Goal: Information Seeking & Learning: Find specific fact

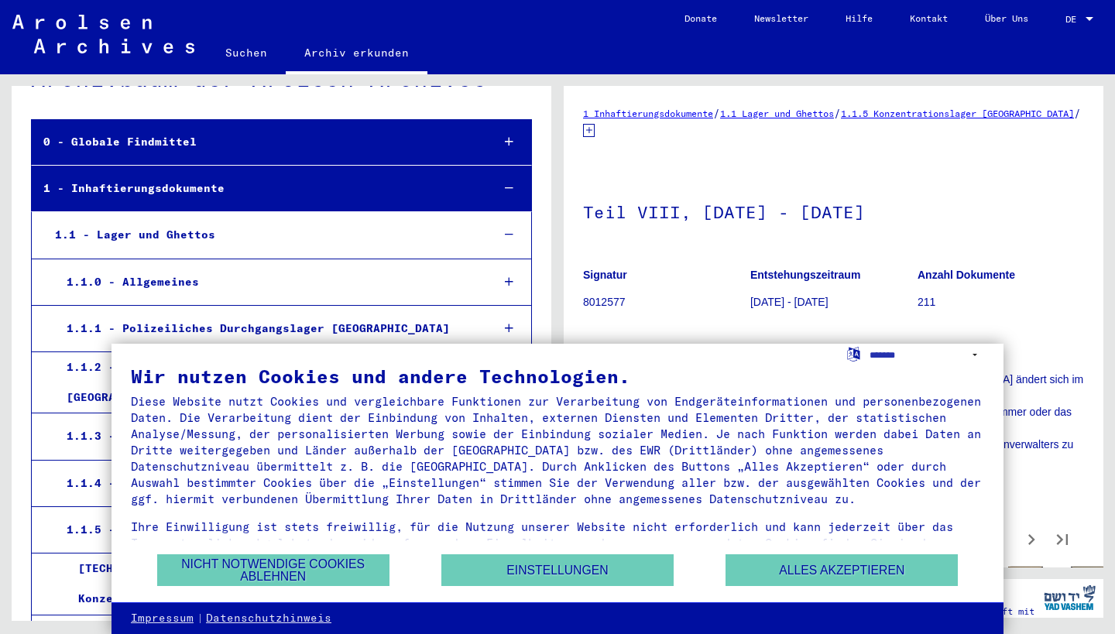
scroll to position [57, 0]
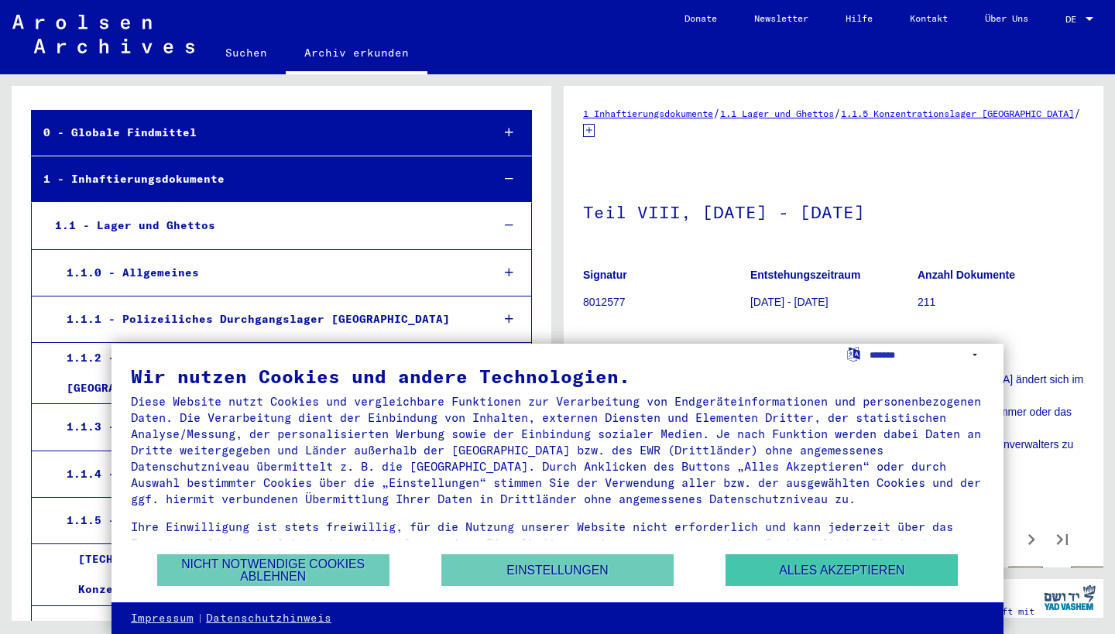
click at [772, 585] on button "Alles akzeptieren" at bounding box center [841, 570] width 232 height 32
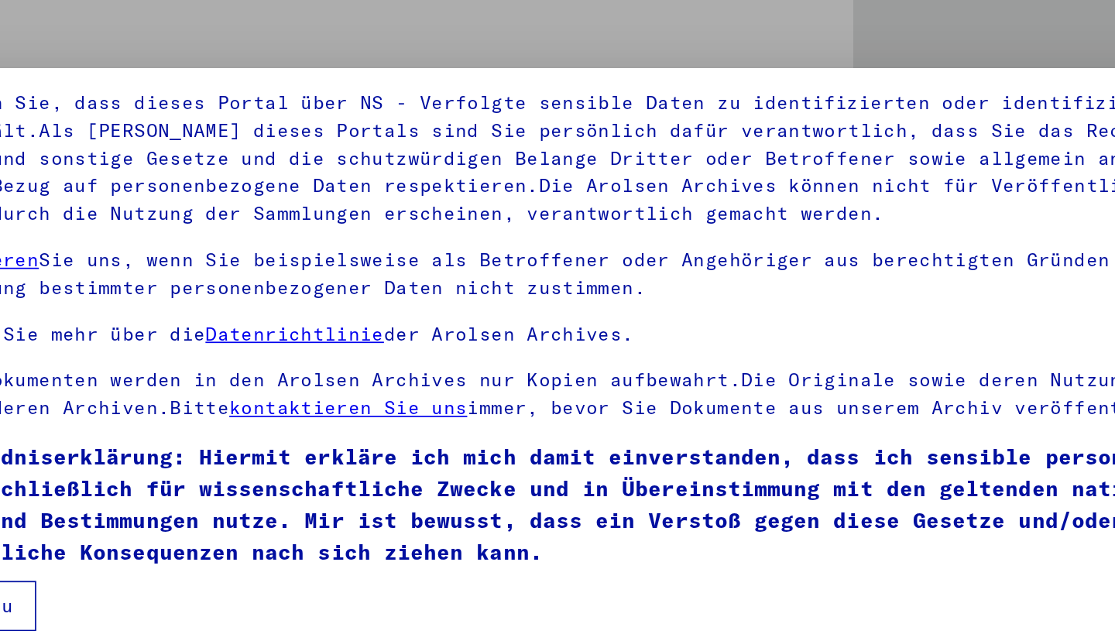
scroll to position [101, 0]
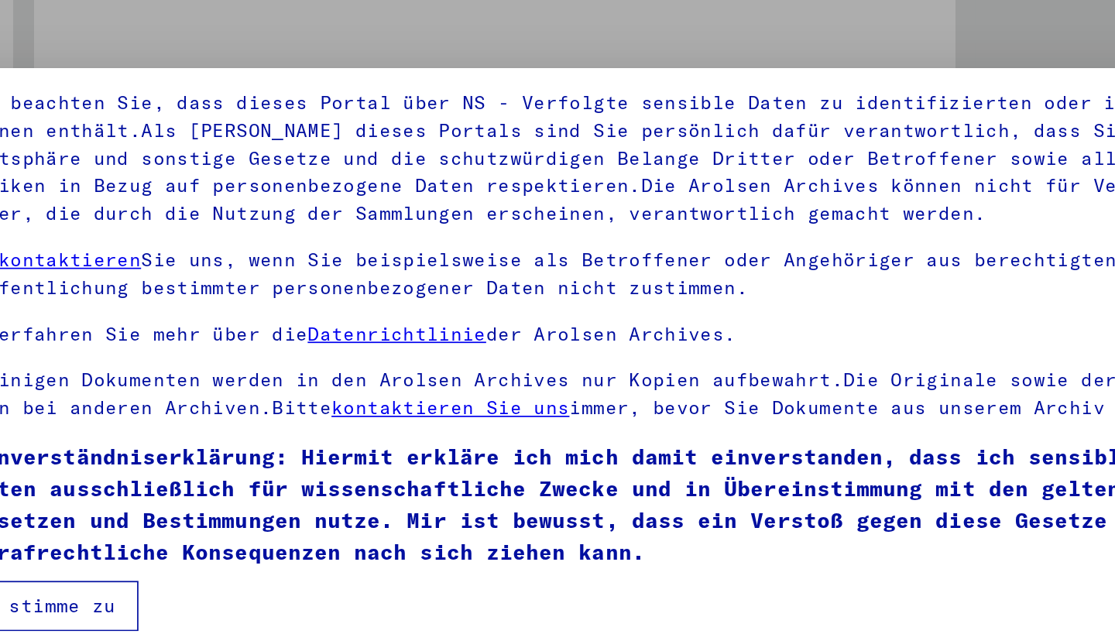
click at [130, 443] on button "Ich stimme zu" at bounding box center [188, 457] width 117 height 29
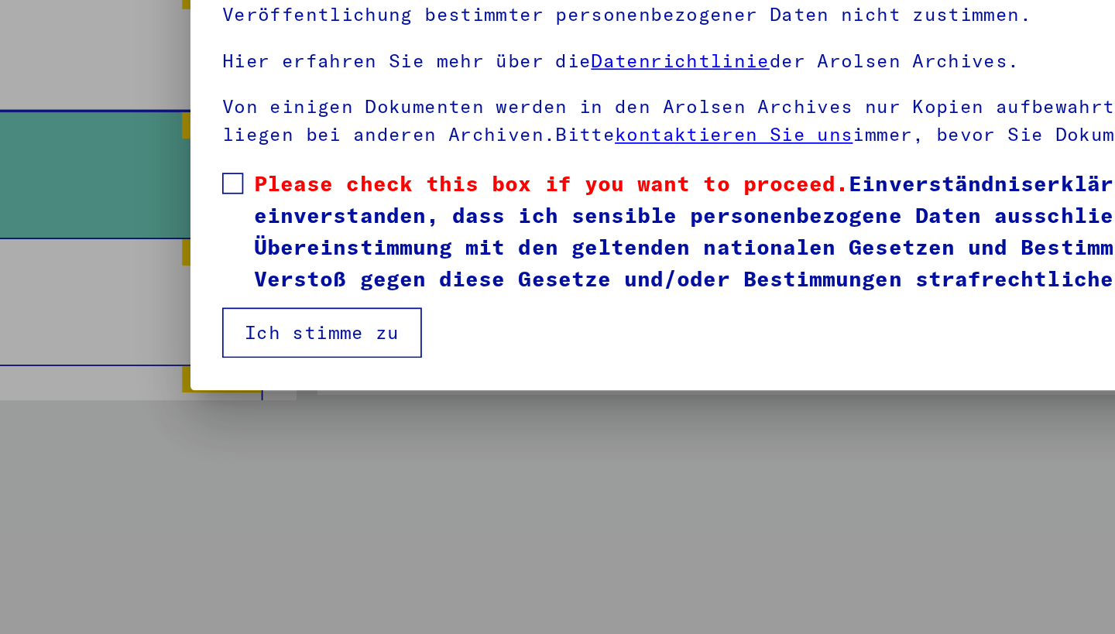
scroll to position [0, 0]
click at [133, 364] on span at bounding box center [136, 370] width 12 height 12
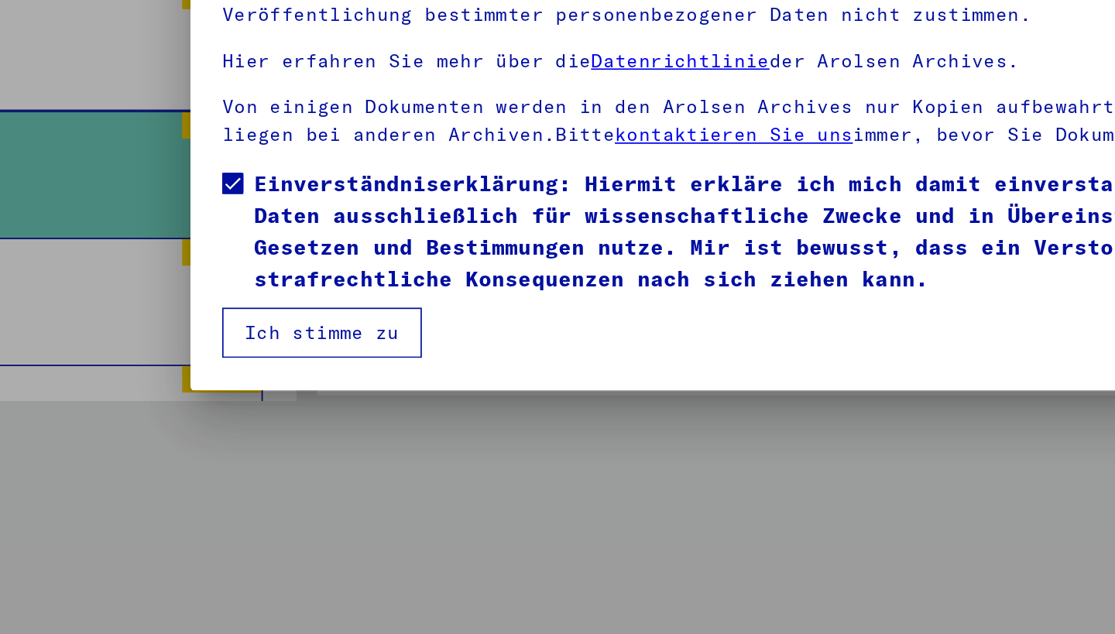
click at [157, 443] on button "Ich stimme zu" at bounding box center [188, 457] width 117 height 29
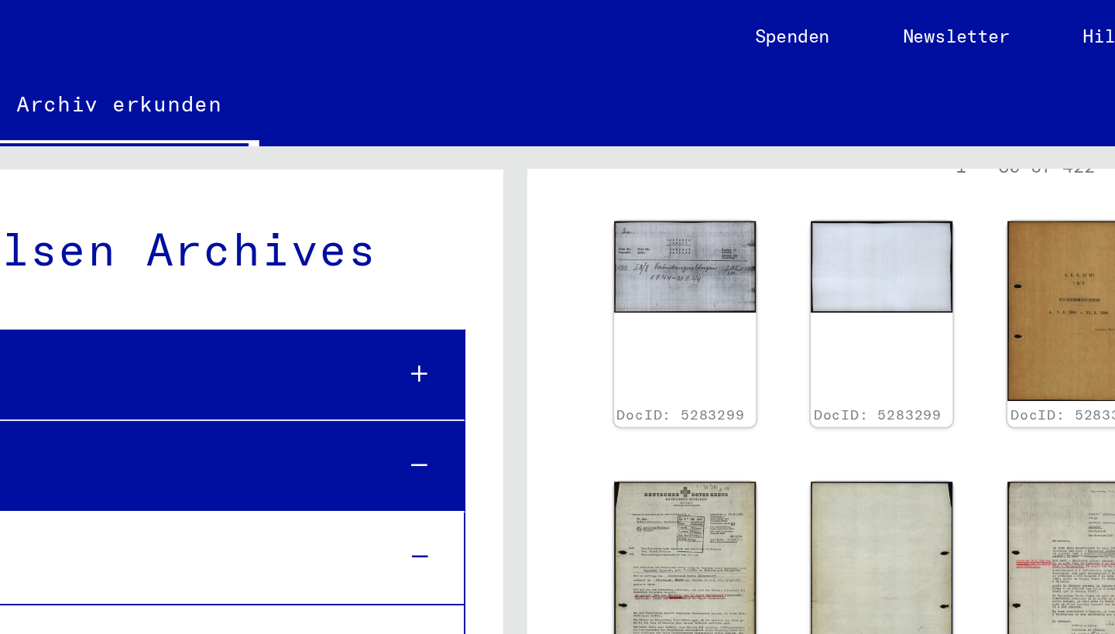
scroll to position [1, 0]
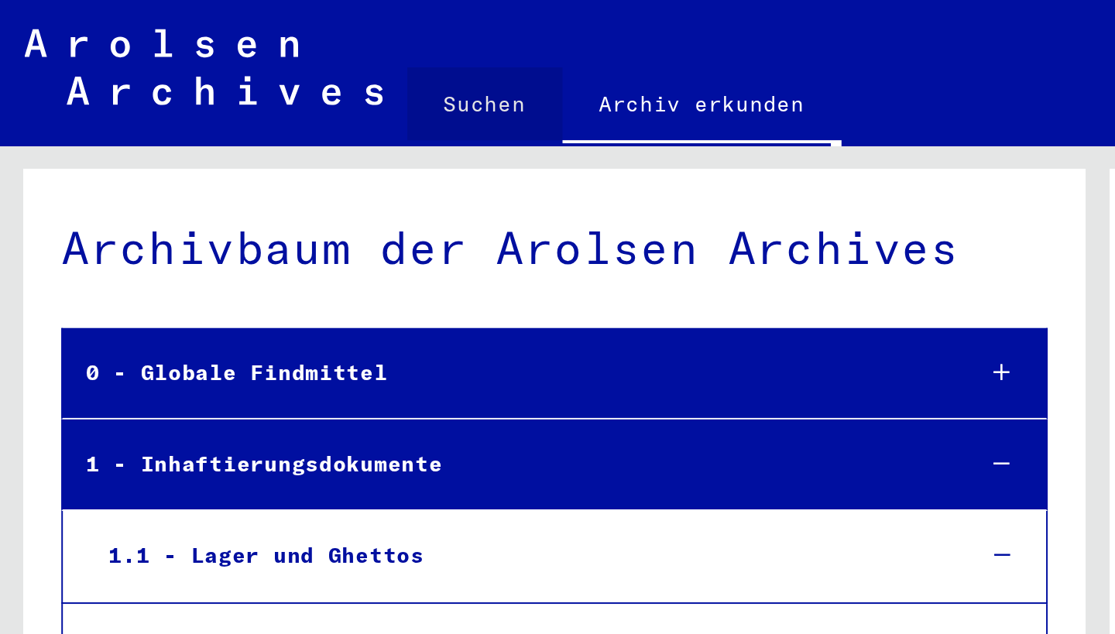
click at [253, 58] on link "Suchen" at bounding box center [246, 52] width 79 height 37
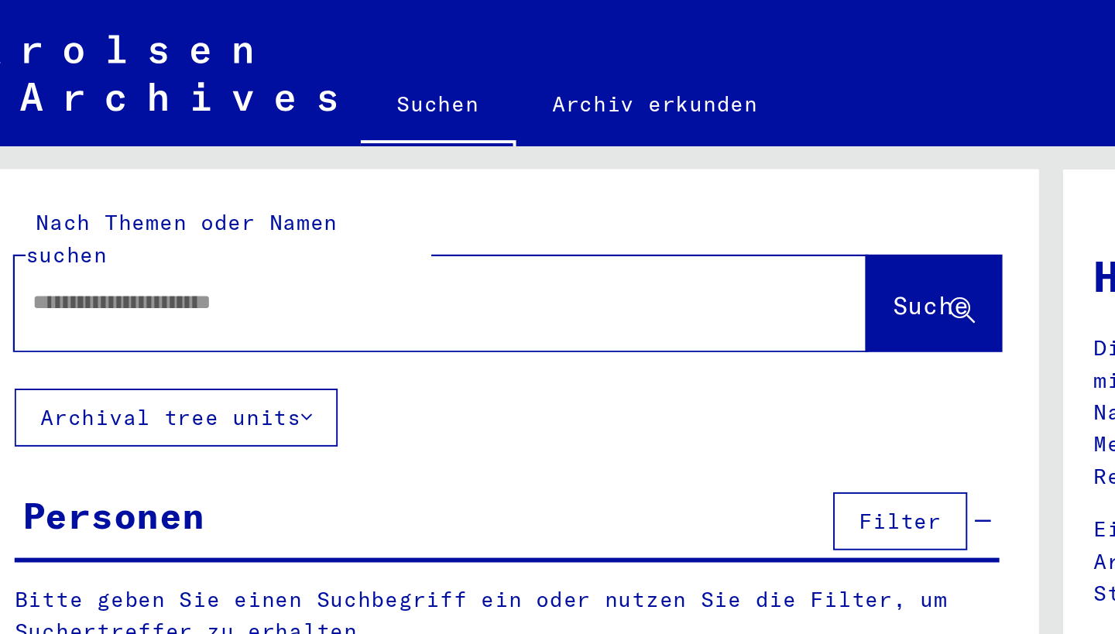
click at [197, 146] on input "text" at bounding box center [228, 154] width 377 height 16
paste input "**********"
type input "**********"
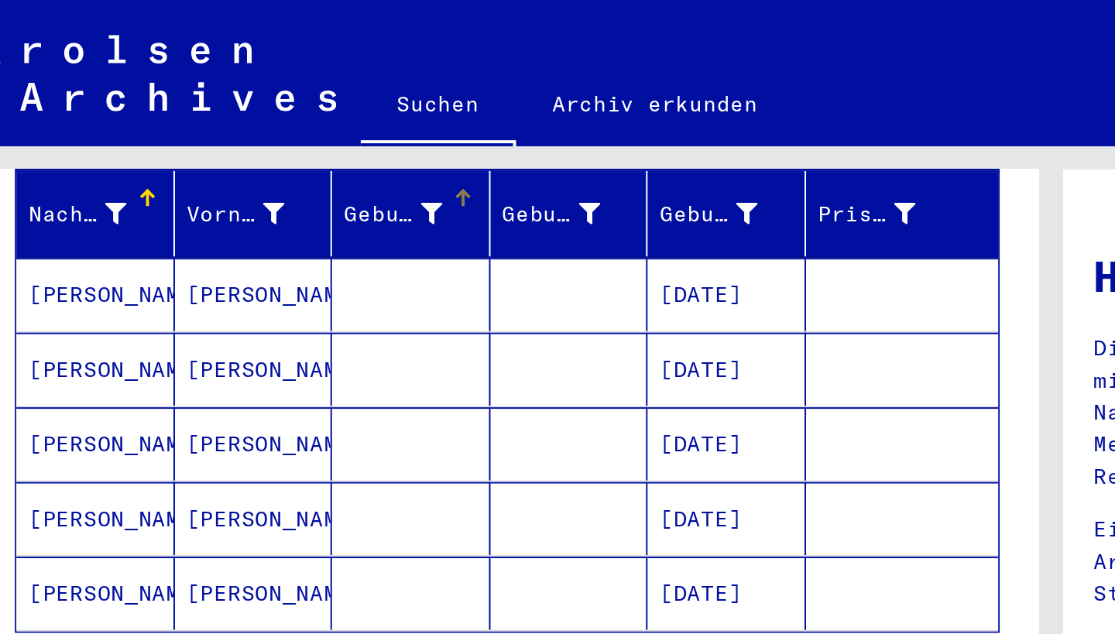
scroll to position [312, 0]
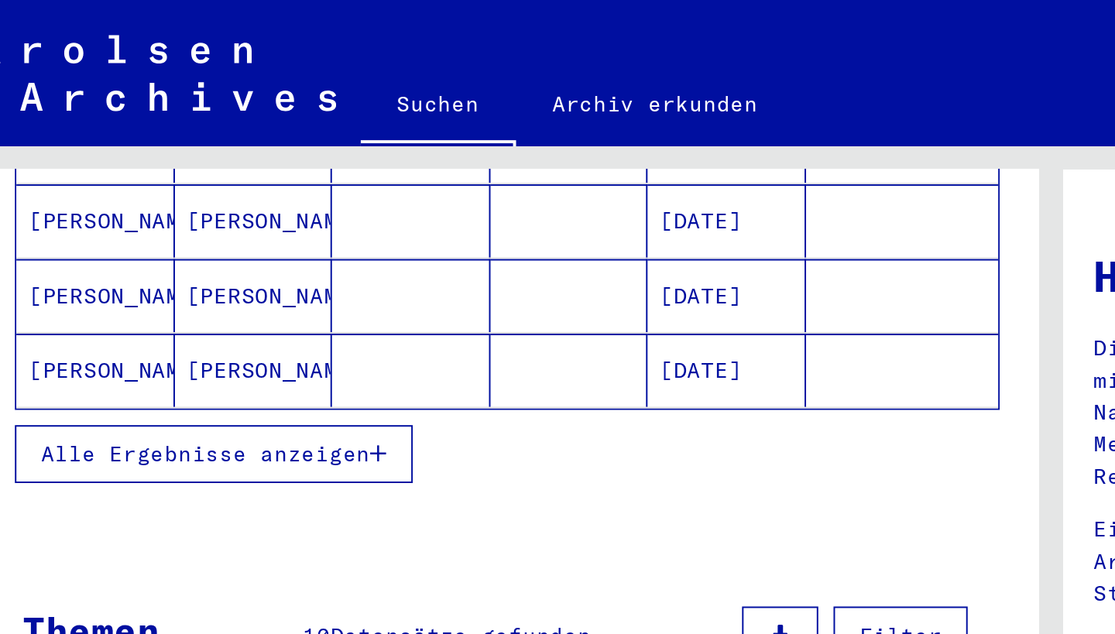
click at [182, 224] on span "Alle Ergebnisse anzeigen" at bounding box center [127, 231] width 167 height 14
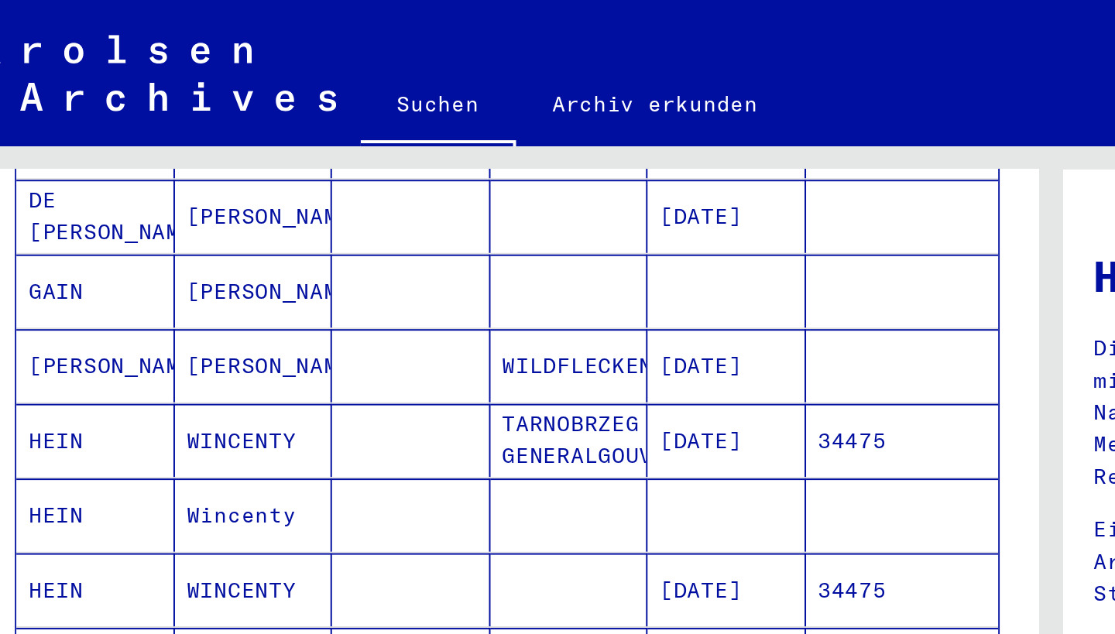
scroll to position [806, 0]
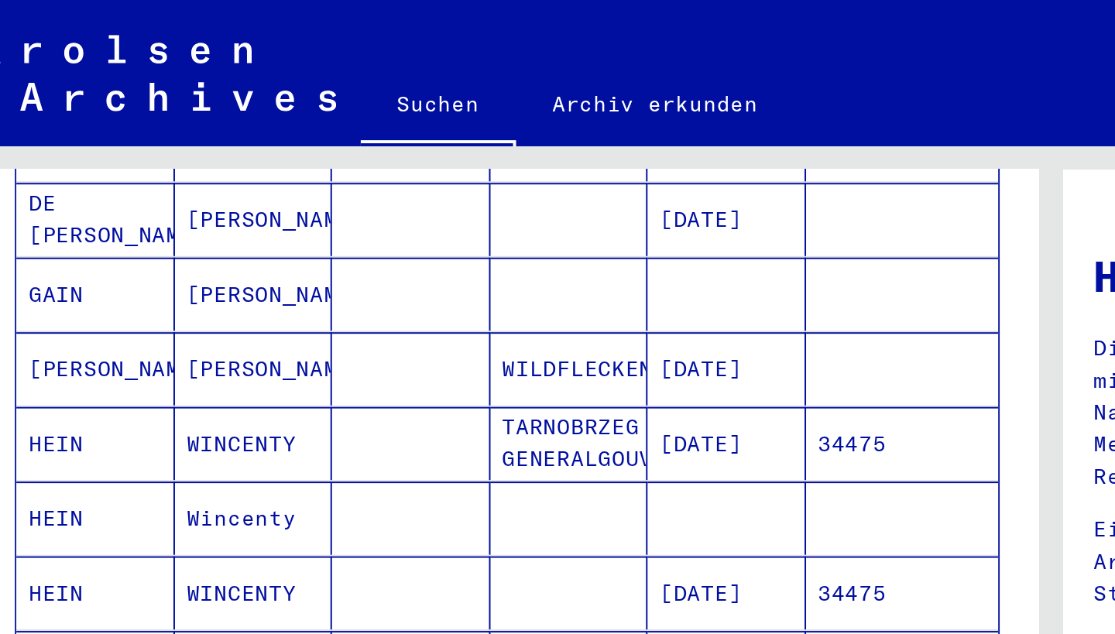
click at [141, 207] on mat-cell "WINCENTY" at bounding box center [152, 225] width 81 height 37
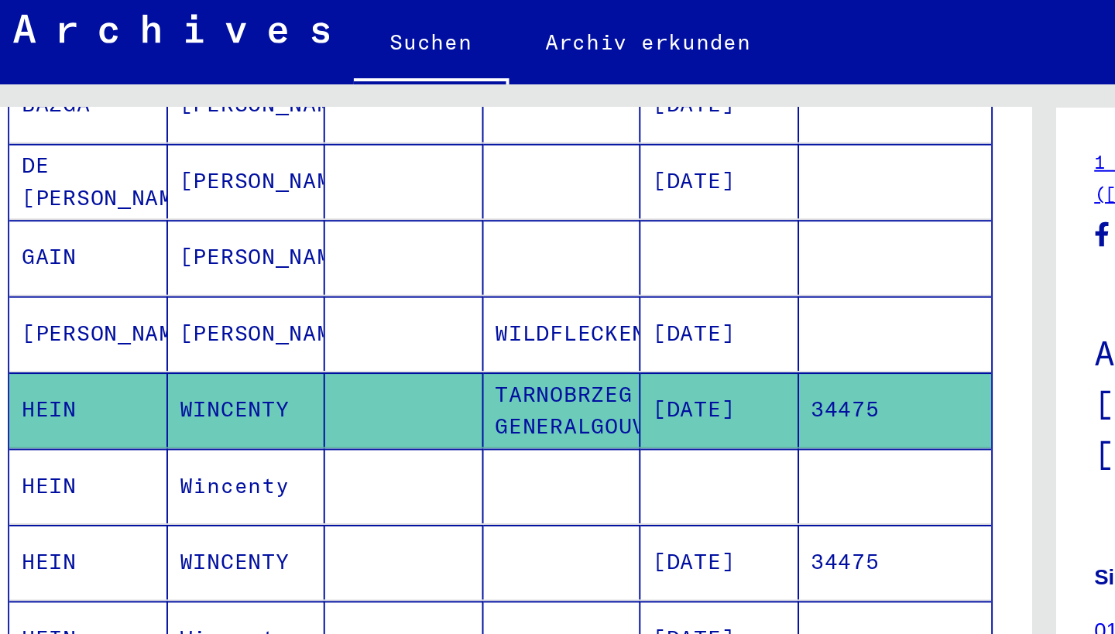
click at [283, 221] on mat-cell "TARNOBRZEG / GENERALGOUVERNEMENT" at bounding box center [312, 240] width 81 height 38
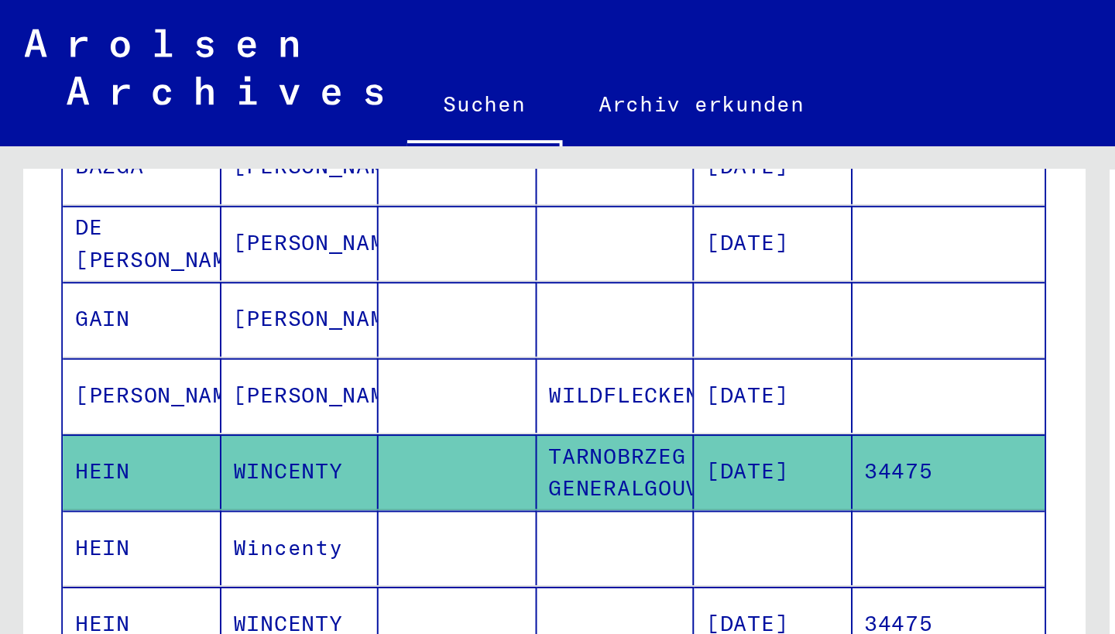
click at [123, 260] on mat-cell "Wincenty" at bounding box center [152, 278] width 81 height 38
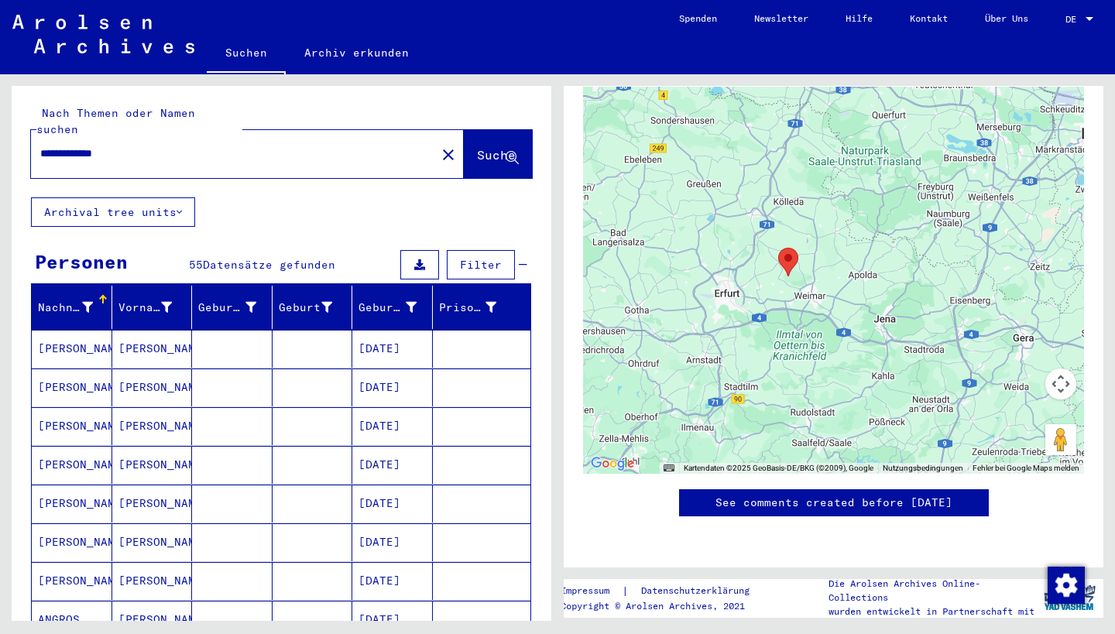
click at [131, 334] on mat-cell "[PERSON_NAME]" at bounding box center [152, 349] width 81 height 38
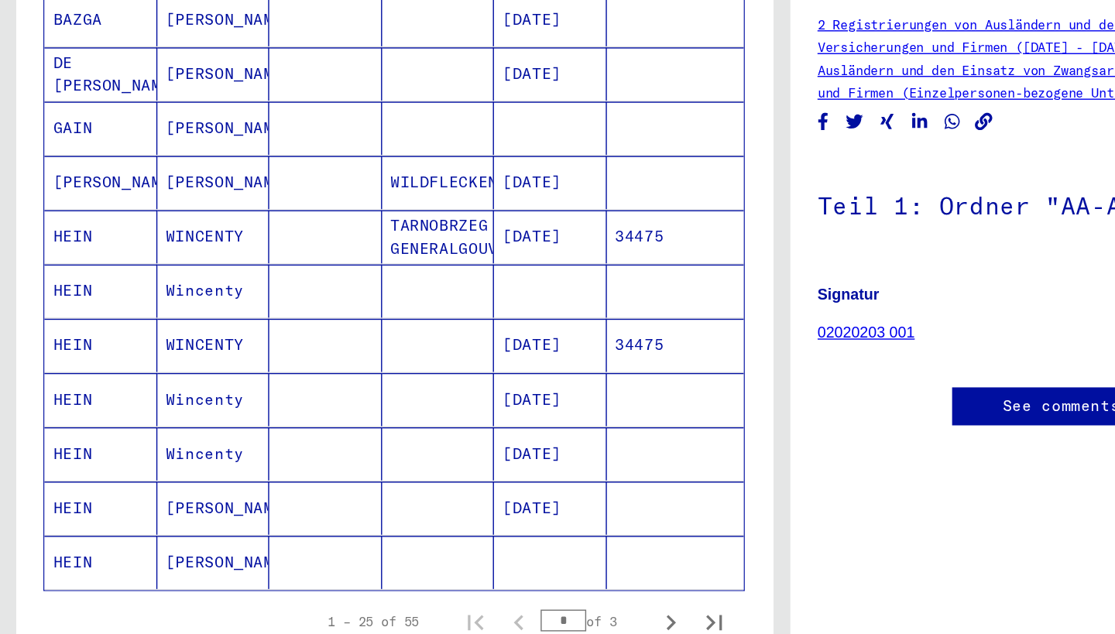
click at [141, 246] on mat-cell "WINCENTY" at bounding box center [152, 265] width 81 height 38
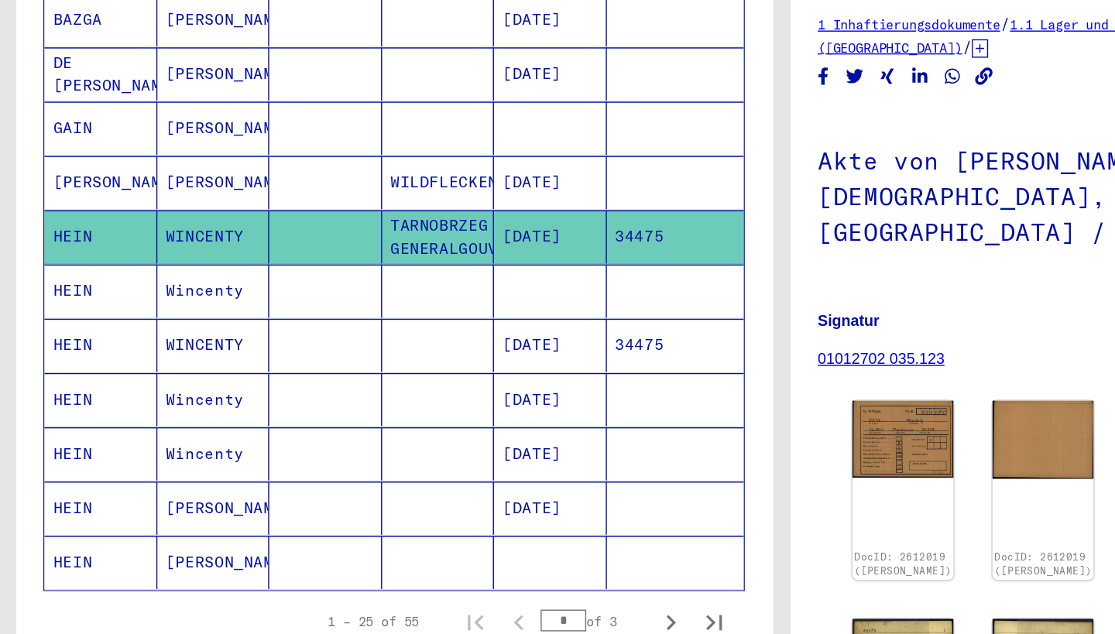
click at [146, 285] on mat-cell "Wincenty" at bounding box center [152, 304] width 81 height 38
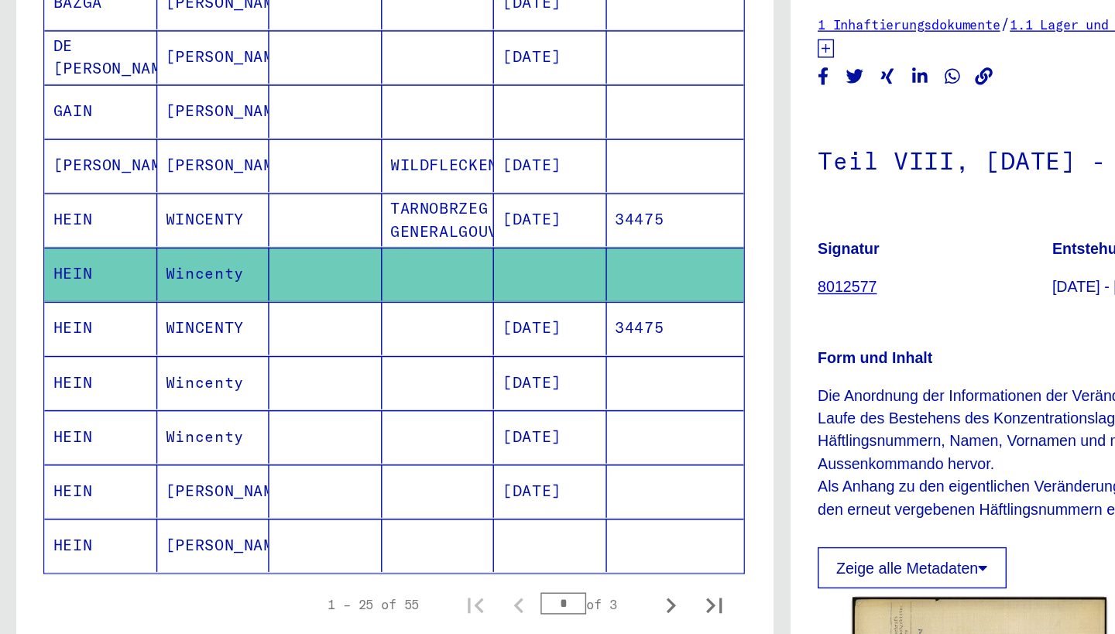
click at [340, 311] on mat-cell at bounding box center [312, 330] width 81 height 38
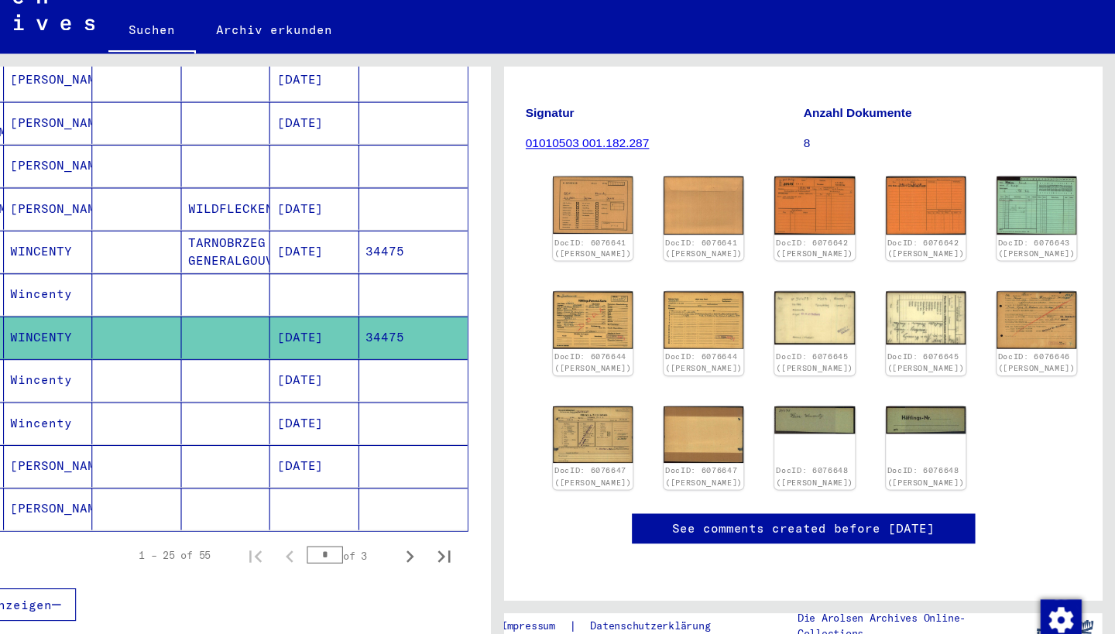
click at [352, 350] on mat-cell "[DATE]" at bounding box center [392, 369] width 81 height 38
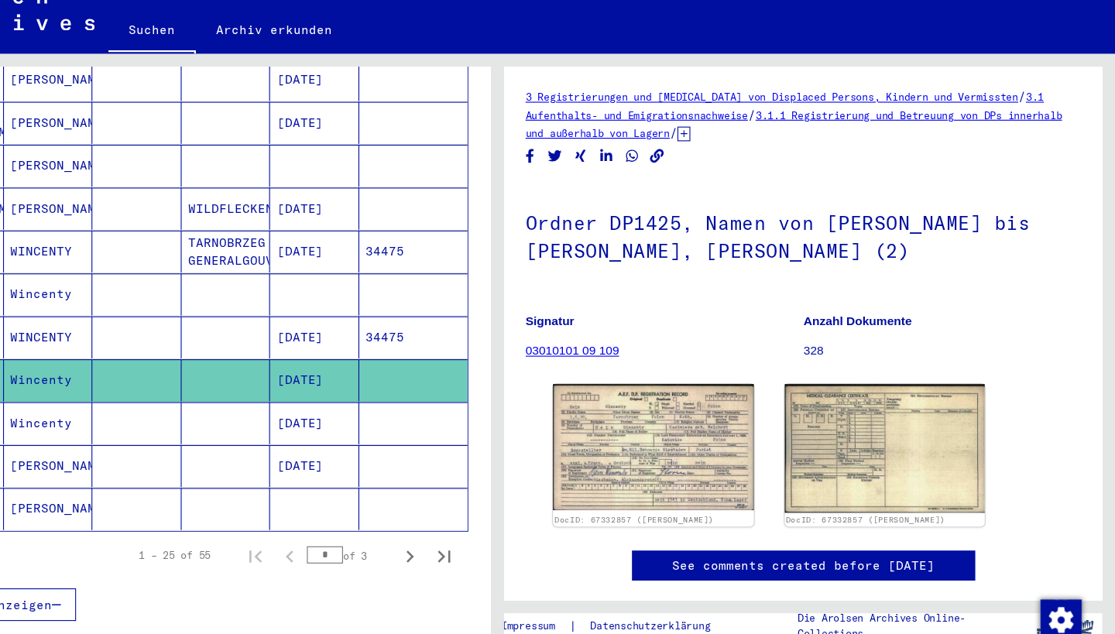
click at [352, 389] on mat-cell "[DATE]" at bounding box center [392, 408] width 81 height 38
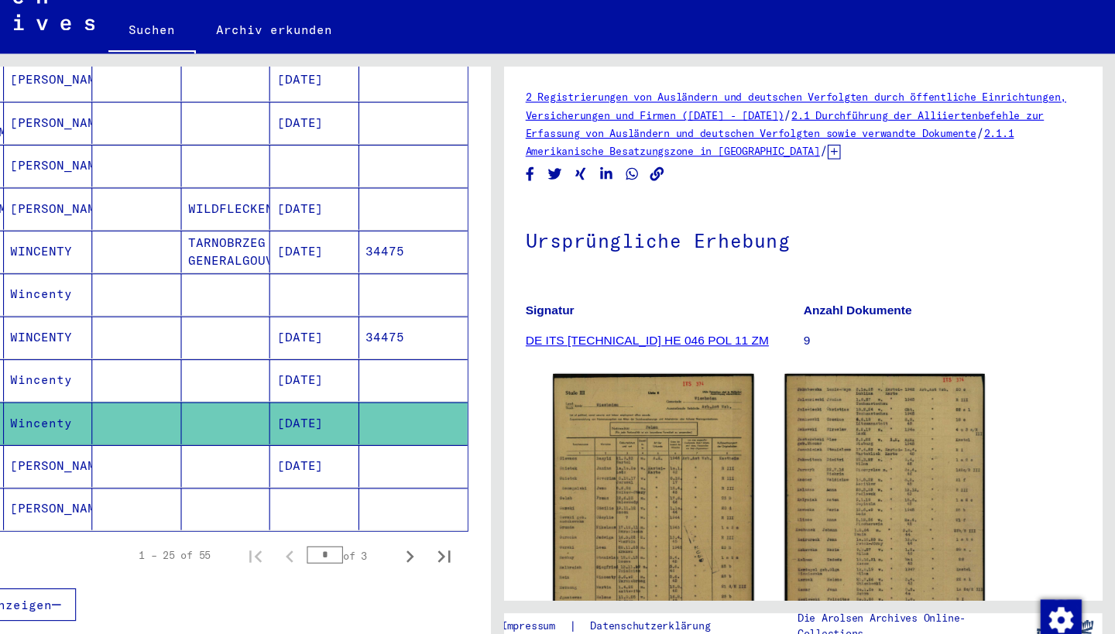
click at [352, 427] on mat-cell "[DATE]" at bounding box center [392, 446] width 81 height 38
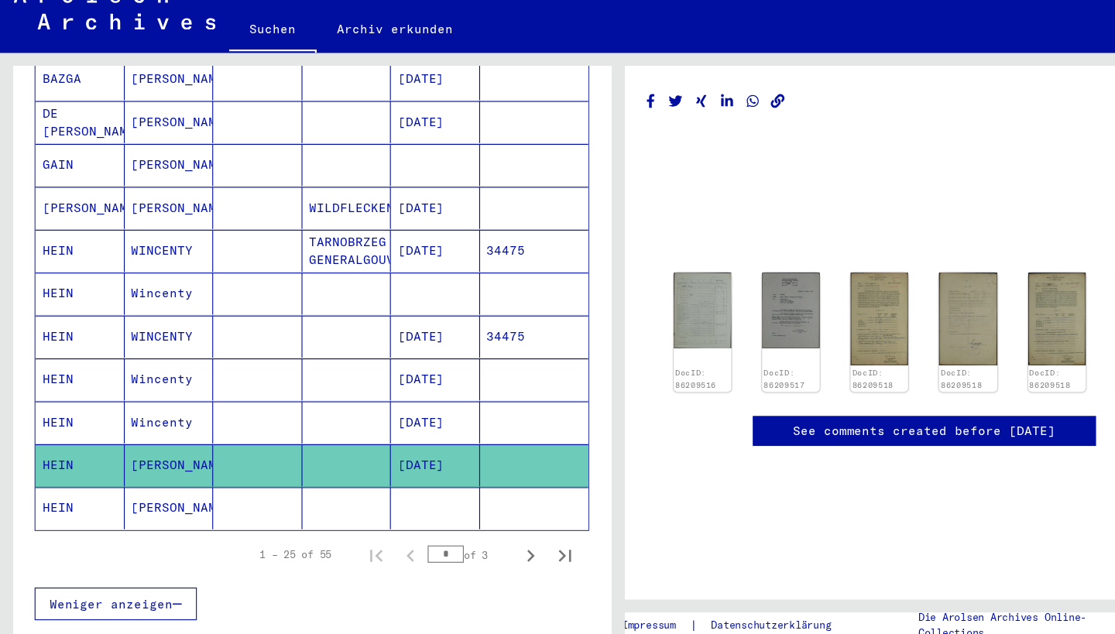
click at [186, 466] on mat-cell "[PERSON_NAME]" at bounding box center [152, 485] width 81 height 38
